Goal: Information Seeking & Learning: Find specific fact

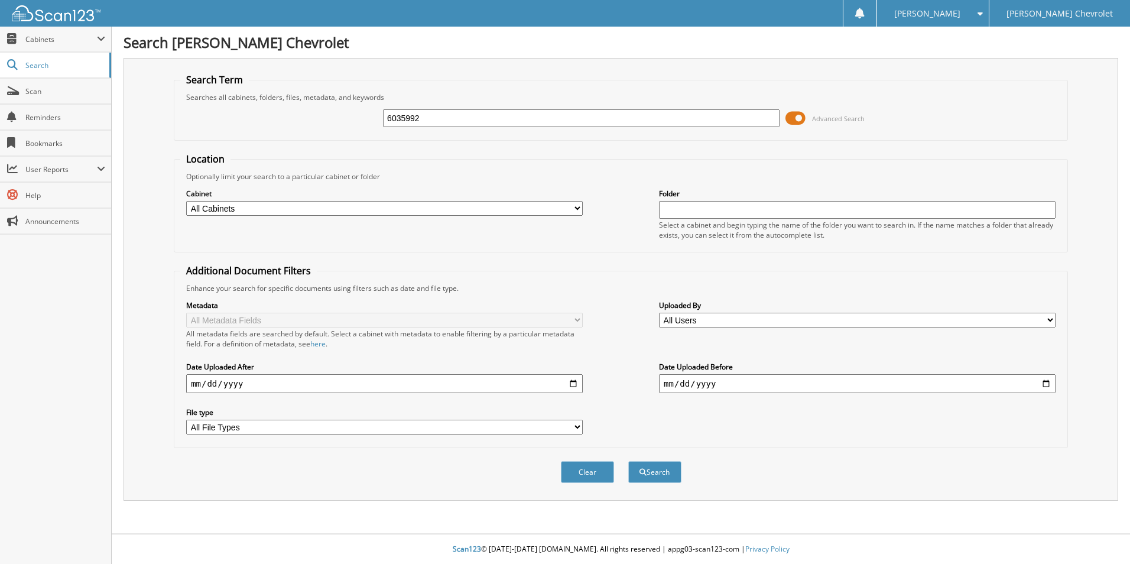
type input "6035992"
click at [628, 461] on button "Search" at bounding box center [654, 472] width 53 height 22
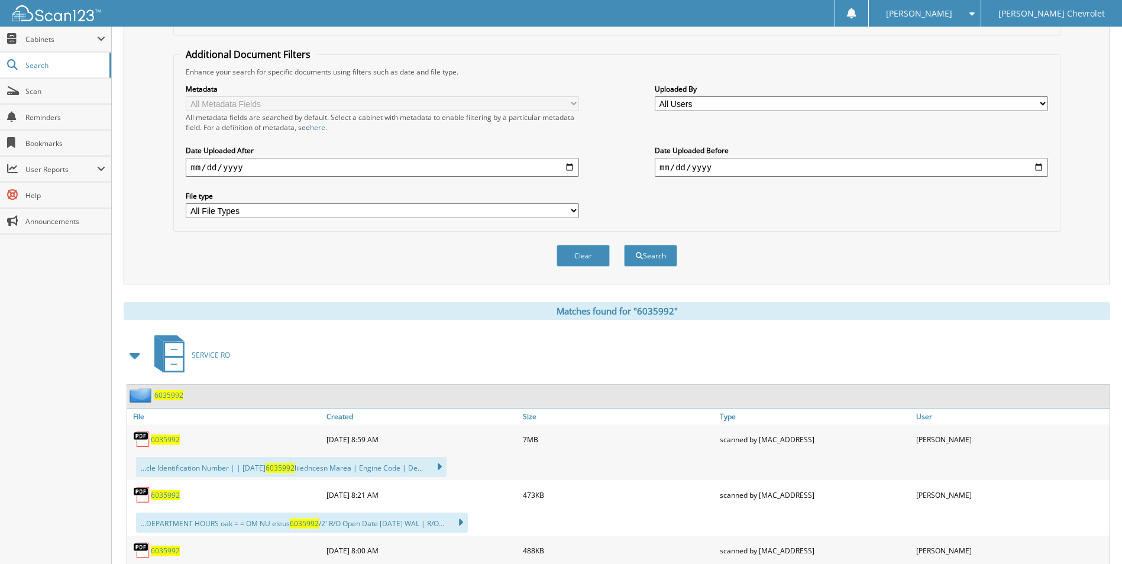
scroll to position [280, 0]
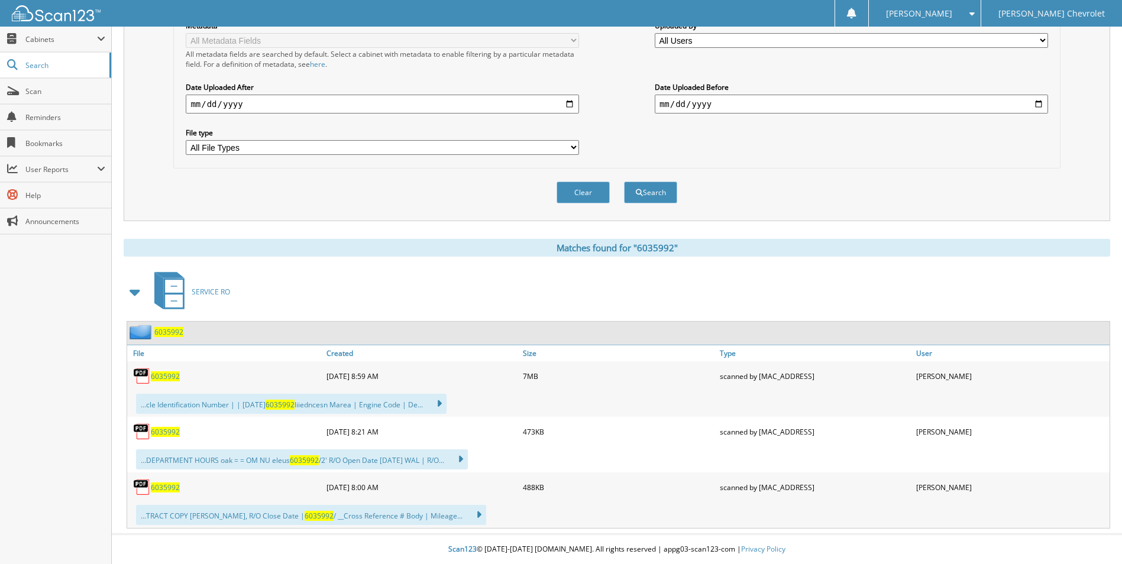
click at [167, 379] on span "6035992" at bounding box center [165, 376] width 29 height 10
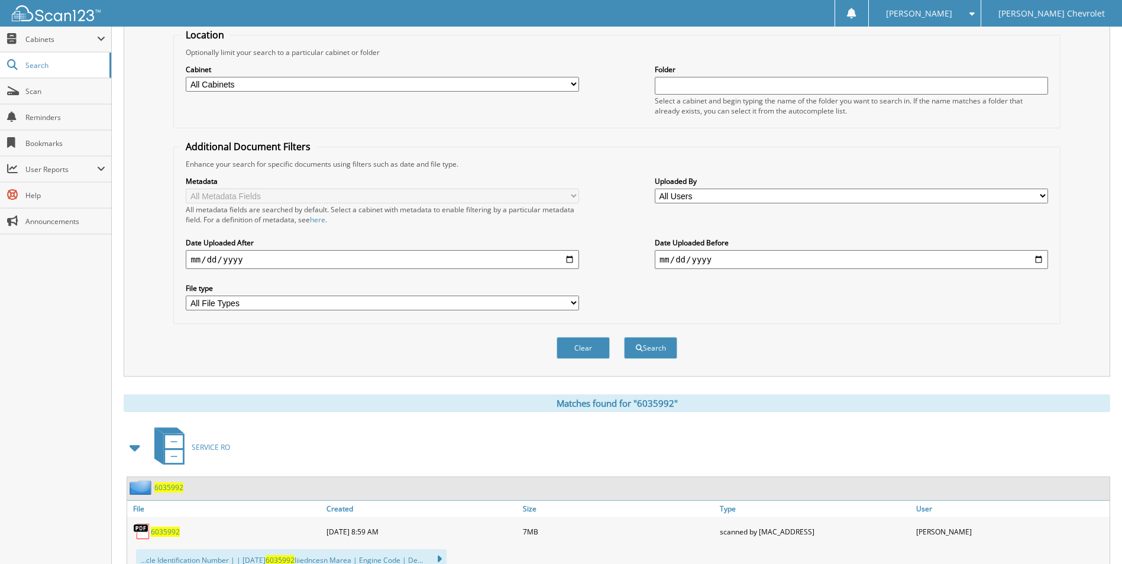
scroll to position [0, 0]
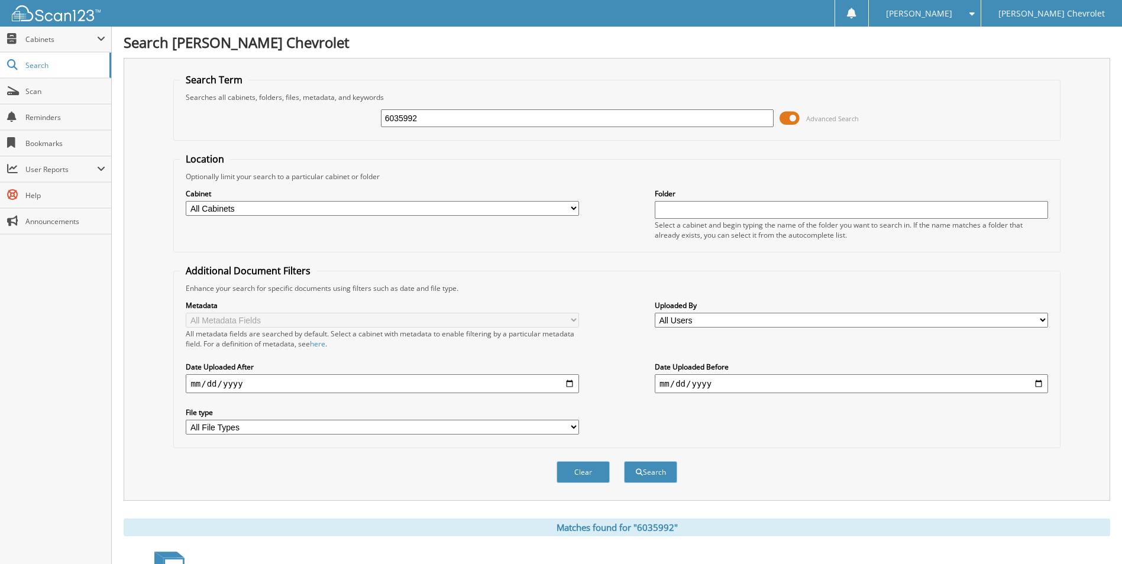
click at [426, 124] on input "6035992" at bounding box center [577, 118] width 393 height 18
type input "6037365"
click at [624, 461] on button "Search" at bounding box center [650, 472] width 53 height 22
click at [66, 66] on span "Search" at bounding box center [64, 65] width 78 height 10
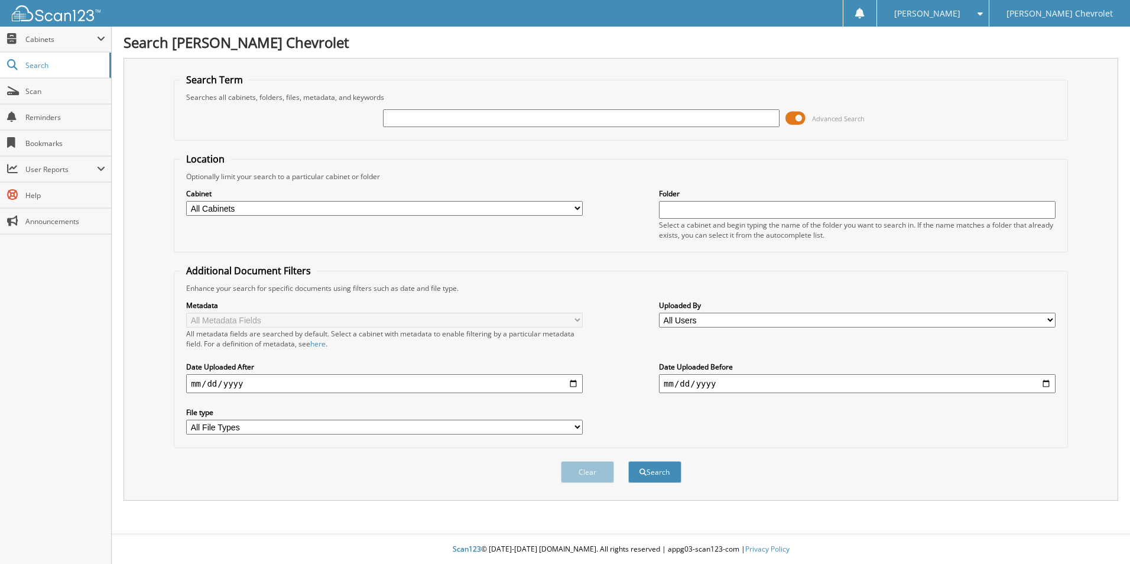
click at [467, 124] on input "text" at bounding box center [581, 118] width 397 height 18
type input "6037365"
click at [628, 461] on button "Search" at bounding box center [654, 472] width 53 height 22
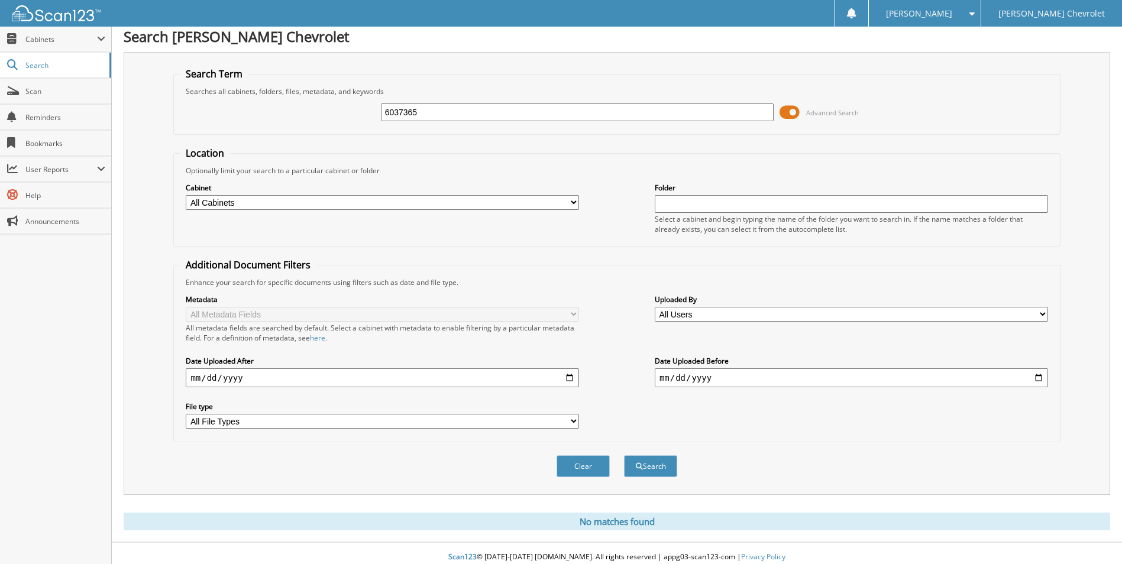
scroll to position [14, 0]
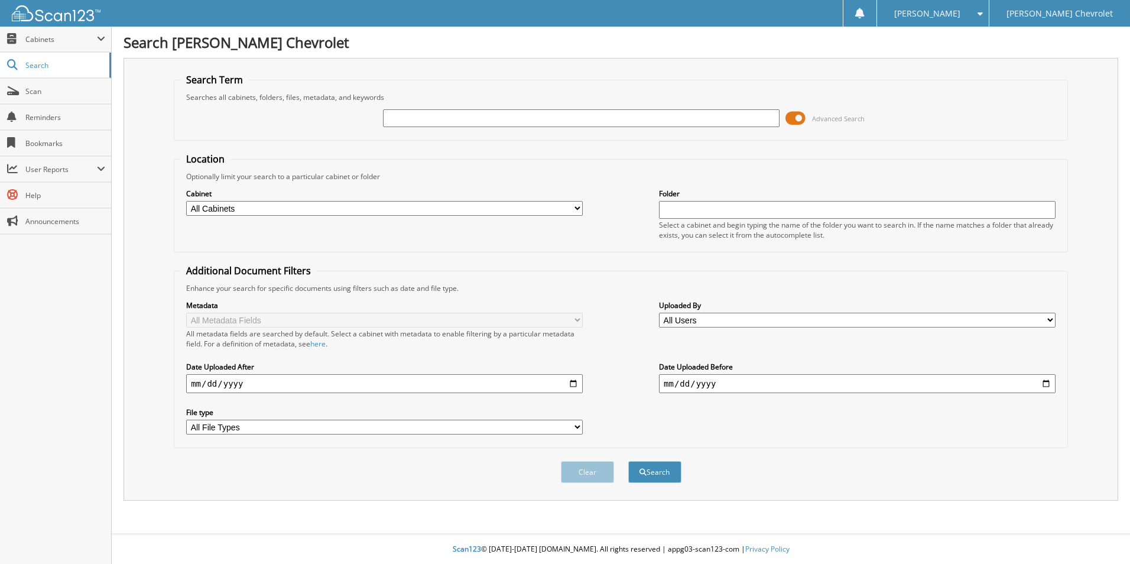
click at [525, 114] on input "text" at bounding box center [581, 118] width 397 height 18
type input "6036883"
click at [628, 461] on button "Search" at bounding box center [654, 472] width 53 height 22
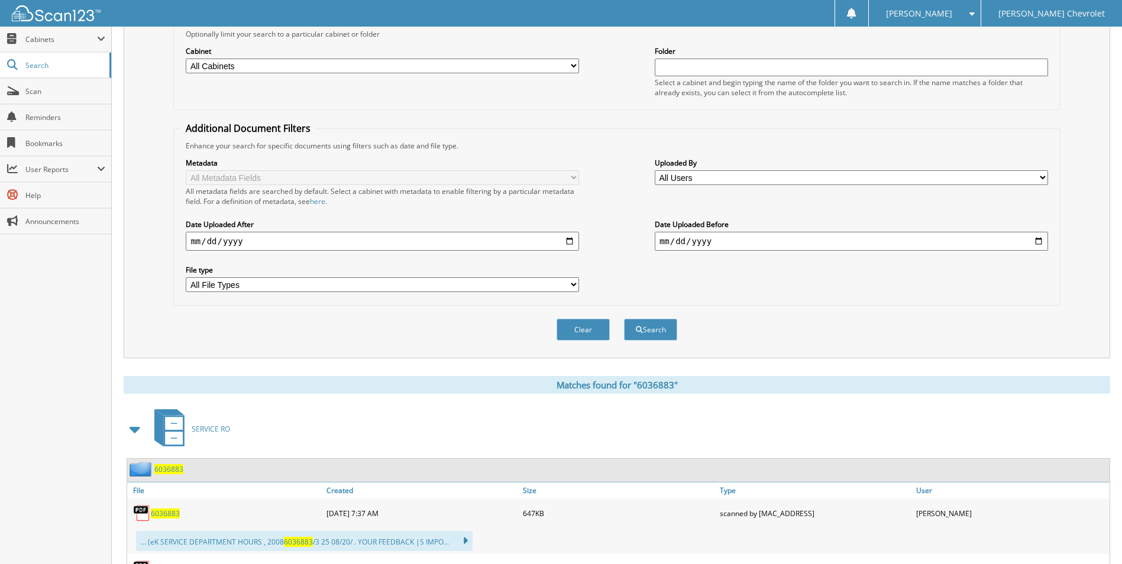
scroll to position [225, 0]
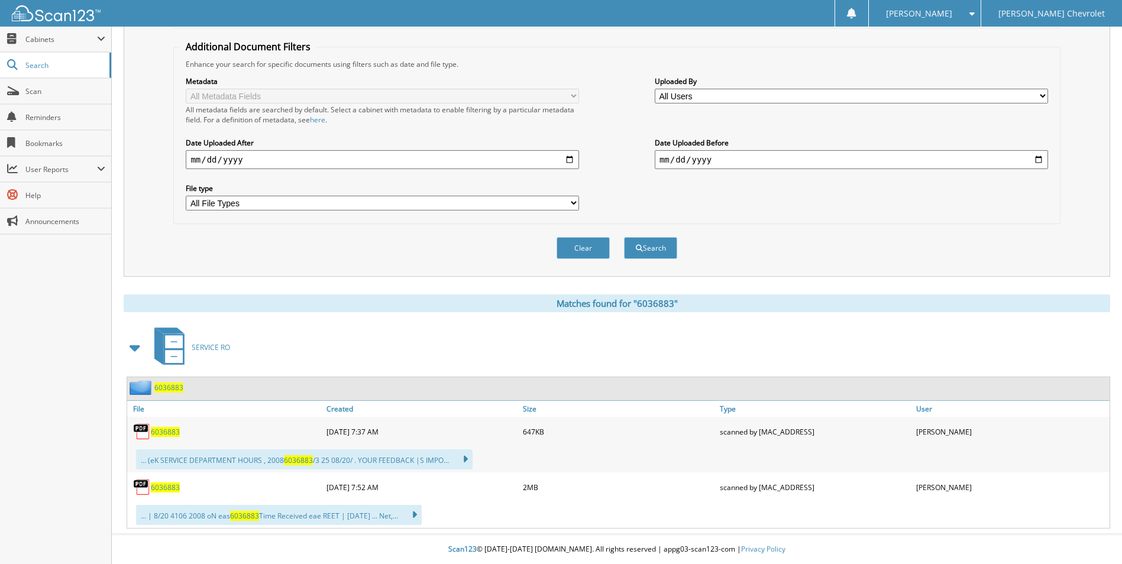
click at [166, 430] on span "6036883" at bounding box center [165, 432] width 29 height 10
click at [164, 487] on span "6036883" at bounding box center [165, 487] width 29 height 10
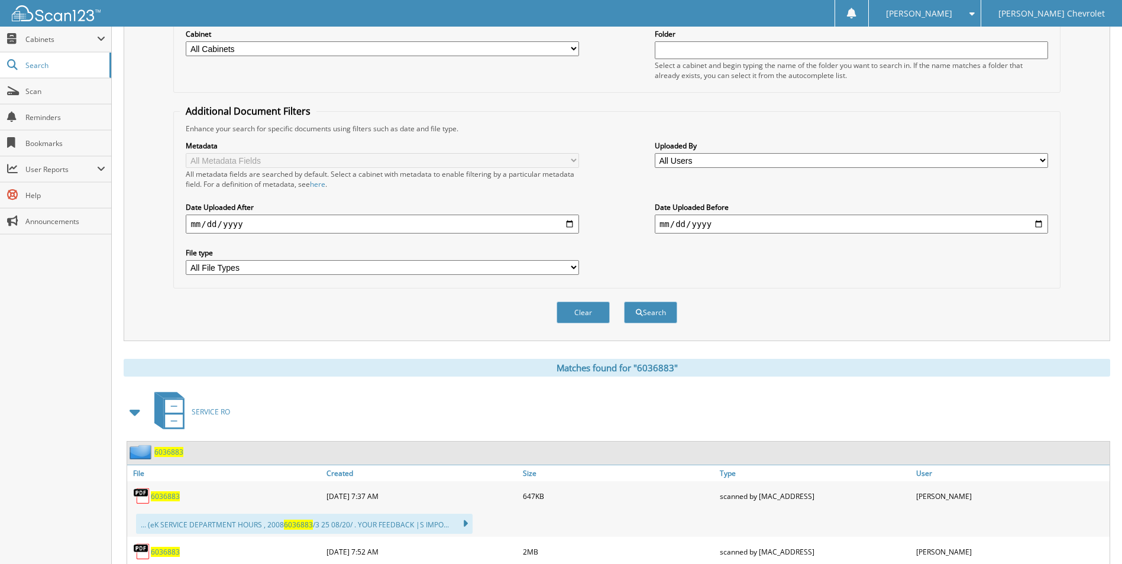
scroll to position [0, 0]
